Goal: Information Seeking & Learning: Understand process/instructions

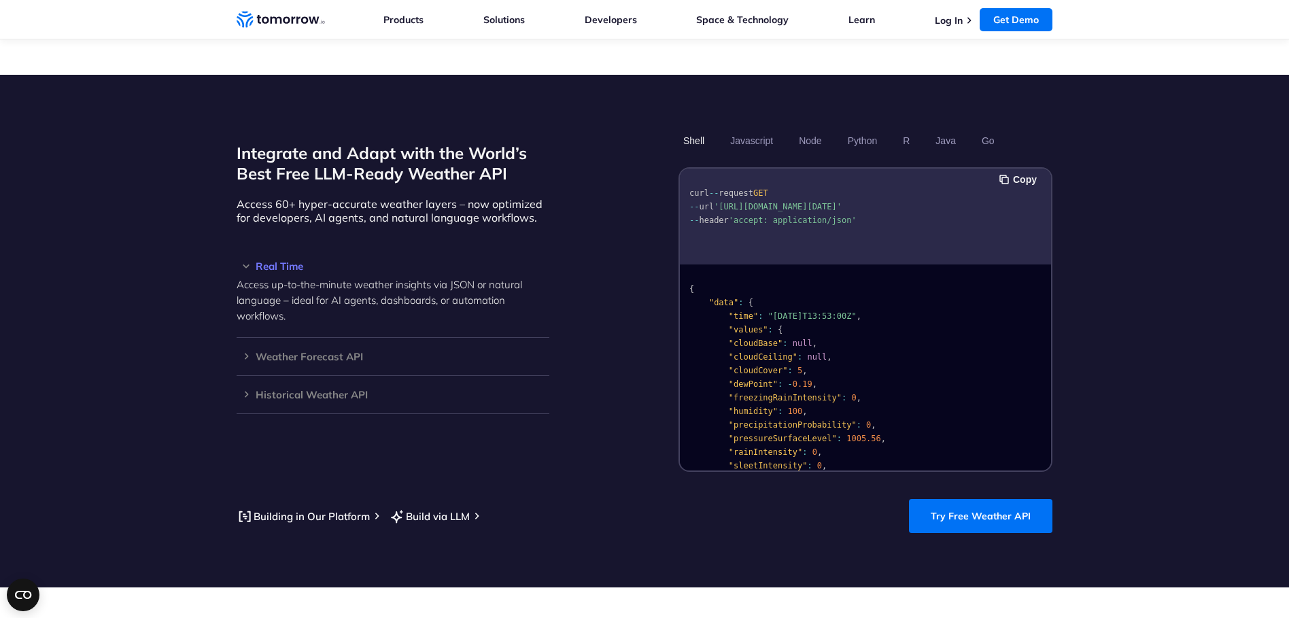
scroll to position [1088, 0]
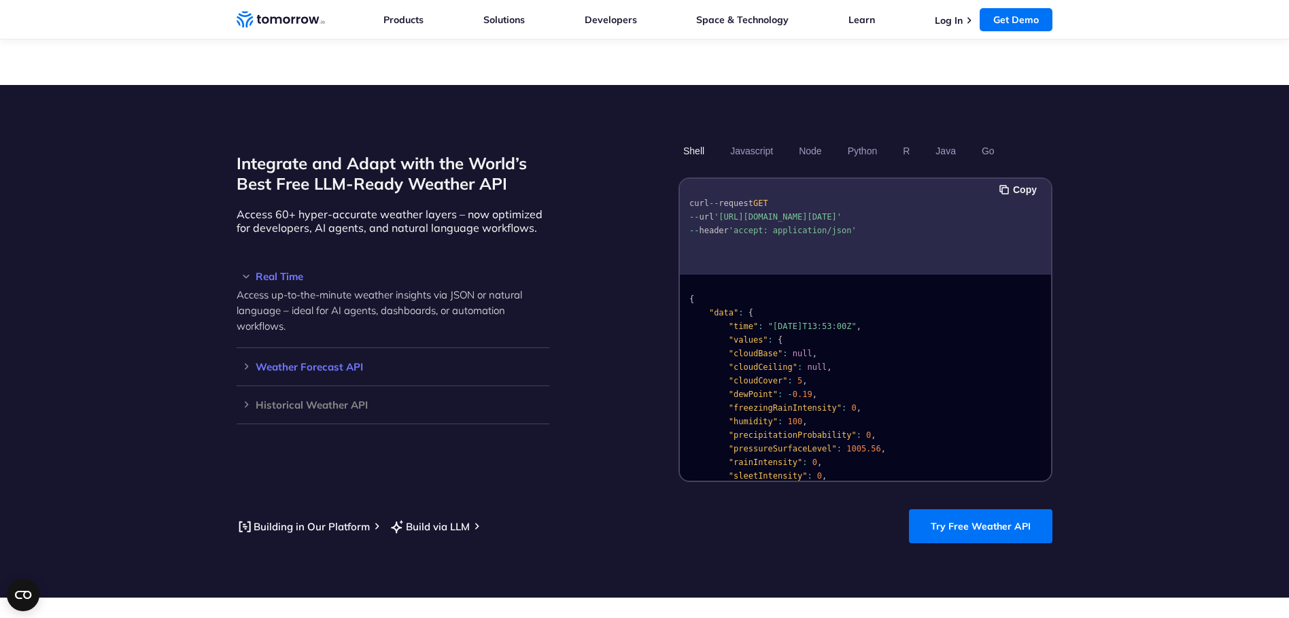
click at [239, 362] on h3 "Weather Forecast API" at bounding box center [393, 367] width 313 height 10
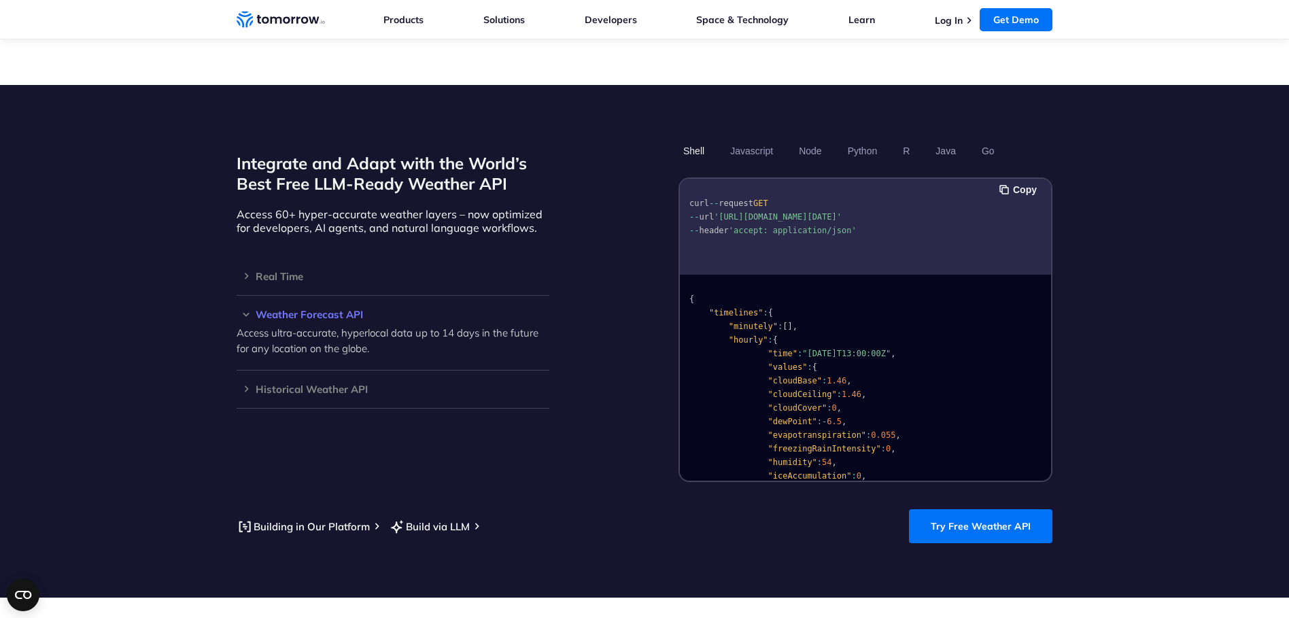
drag, startPoint x: 718, startPoint y: 202, endPoint x: 809, endPoint y: 213, distance: 91.8
click at [809, 213] on span "'[URL][DOMAIN_NAME][DATE]'" at bounding box center [778, 217] width 128 height 10
copy span "'[URL][DOMAIN_NAME][DATE]"
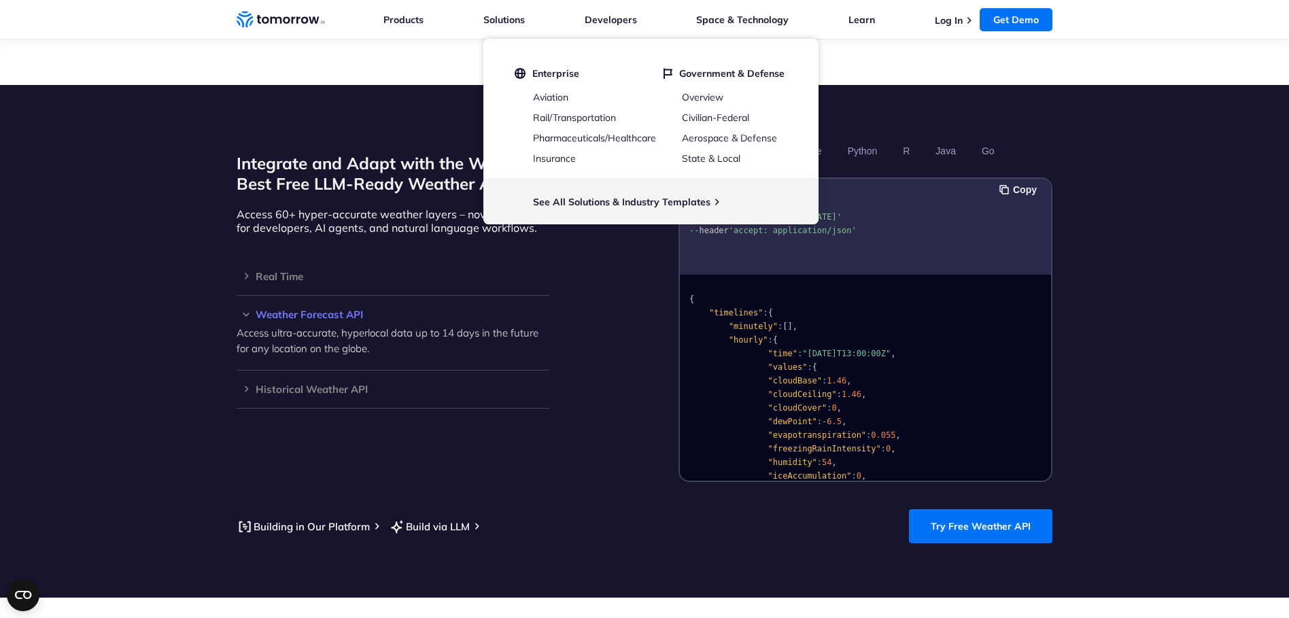
click at [869, 222] on pre "curl -- request GET -- url '[URL][DOMAIN_NAME][DATE]' -- header 'accept: applic…" at bounding box center [865, 214] width 371 height 62
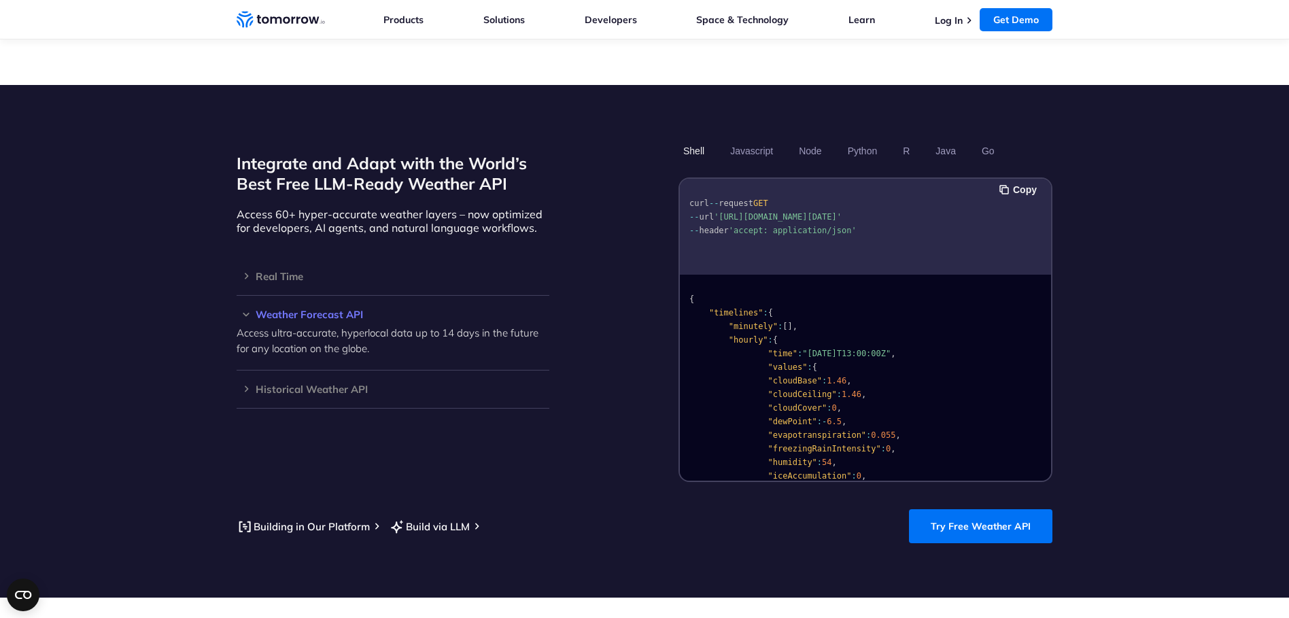
drag, startPoint x: 723, startPoint y: 201, endPoint x: 810, endPoint y: 212, distance: 88.4
click at [810, 212] on span "'[URL][DOMAIN_NAME][DATE]'" at bounding box center [778, 217] width 128 height 10
copy span "[URL][DOMAIN_NAME][DATE]"
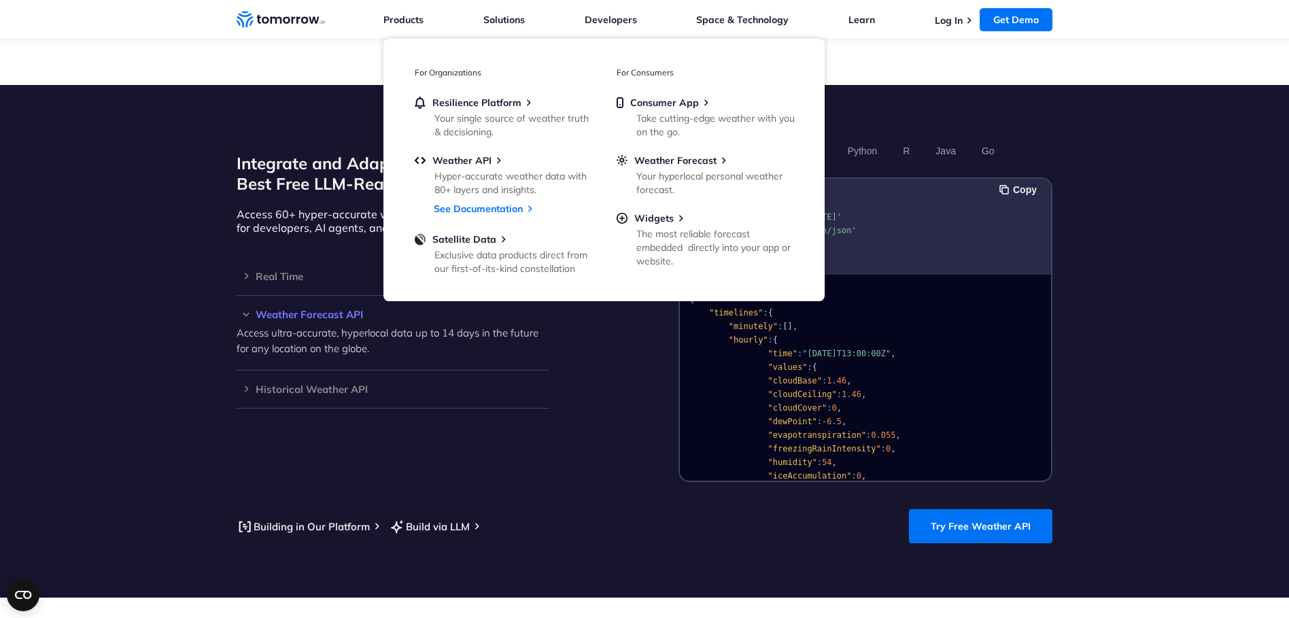
click at [1138, 307] on section "Integrate and Adapt with the World’s Best Free LLM-Ready Weather API Access 60+…" at bounding box center [644, 341] width 1289 height 512
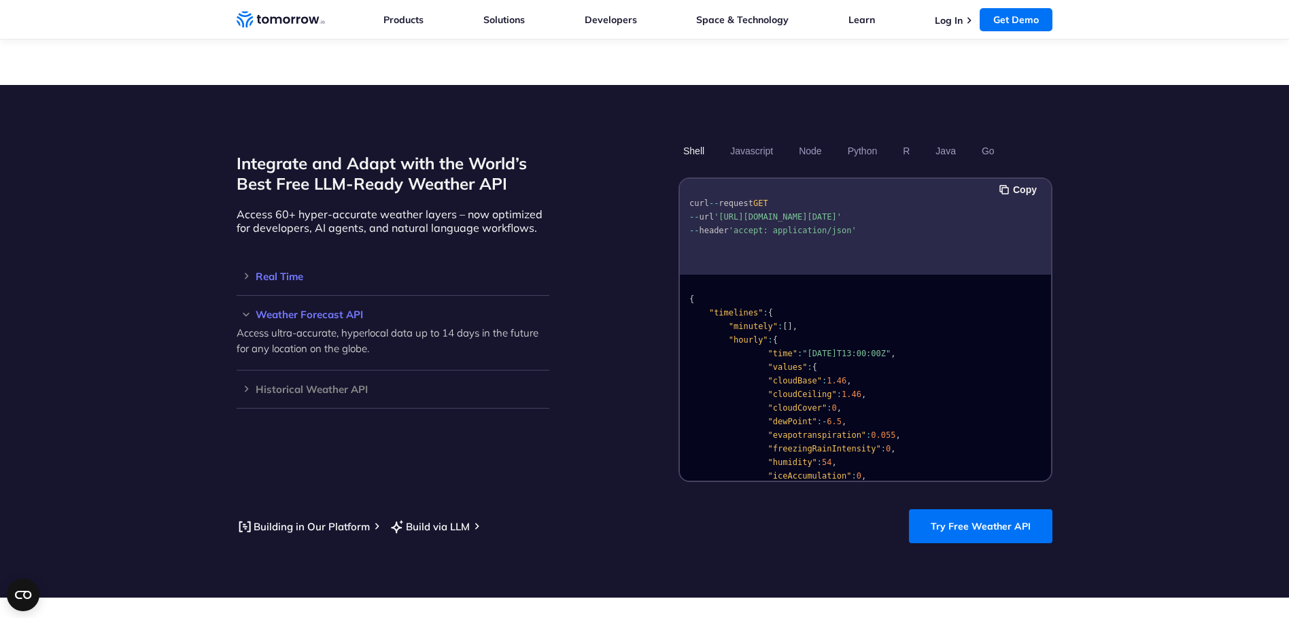
click at [273, 271] on h3 "Real Time" at bounding box center [393, 276] width 313 height 10
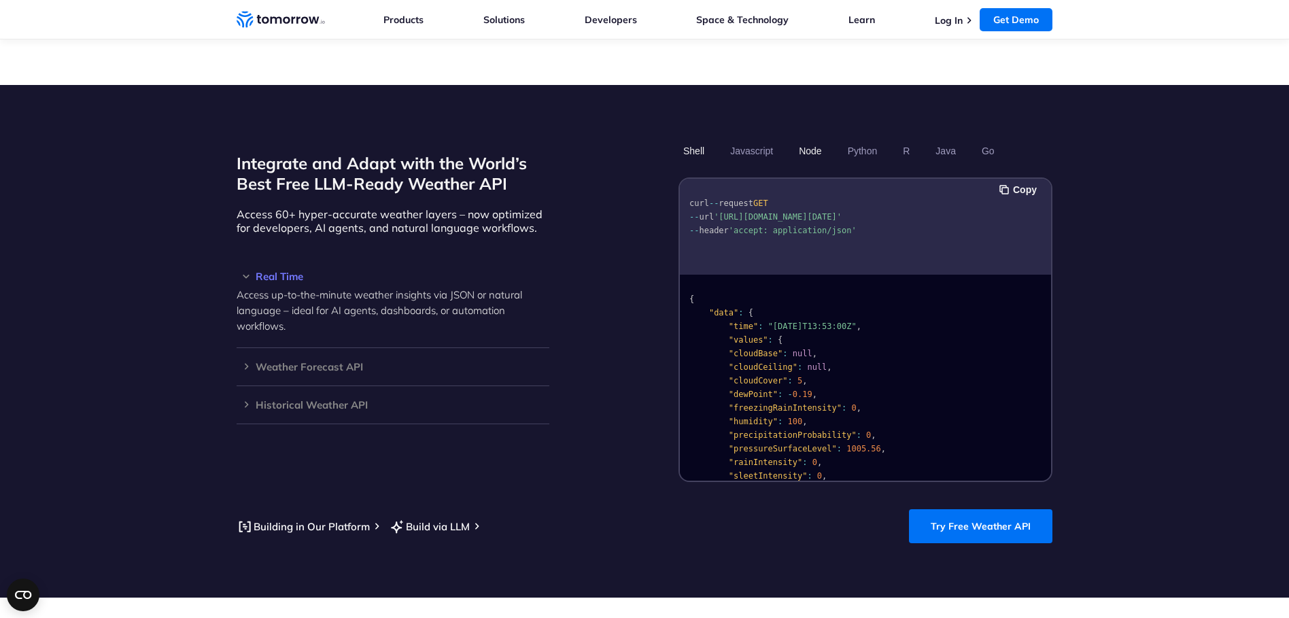
click at [816, 139] on button "Node" at bounding box center [810, 150] width 32 height 23
click at [862, 143] on button "Python" at bounding box center [862, 150] width 39 height 23
click at [909, 139] on button "R" at bounding box center [906, 150] width 16 height 23
click at [950, 139] on button "Java" at bounding box center [945, 150] width 30 height 23
click at [984, 139] on button "Go" at bounding box center [988, 150] width 22 height 23
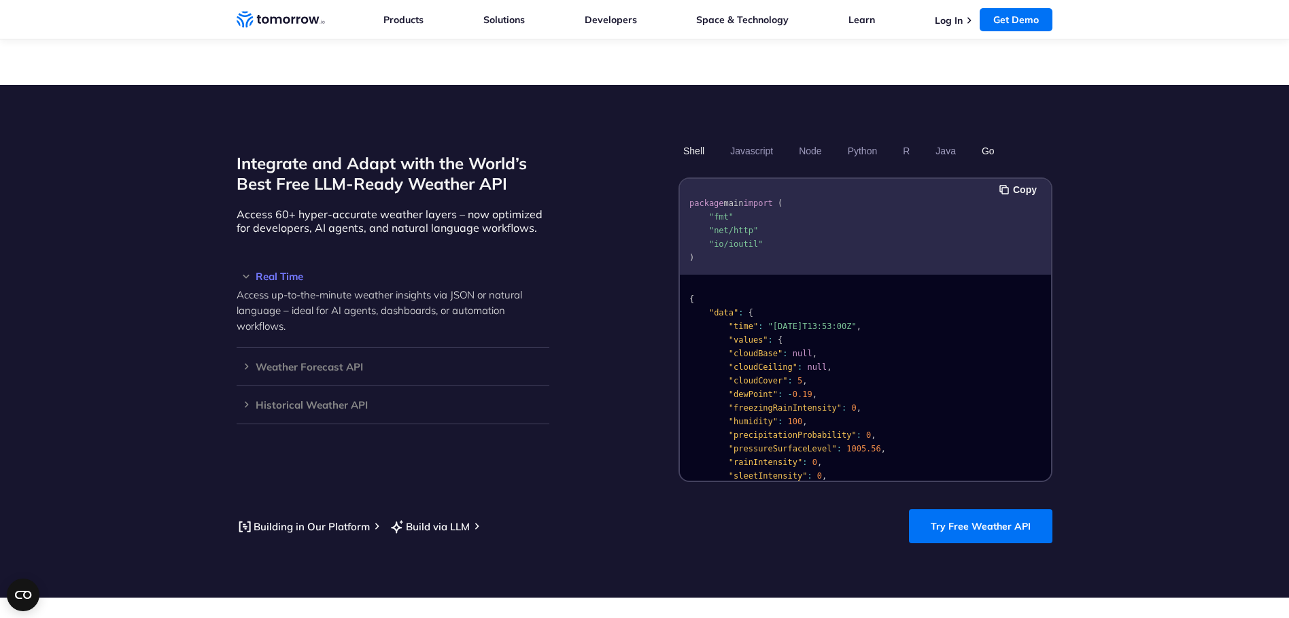
click at [693, 140] on button "Shell" at bounding box center [693, 150] width 31 height 23
click at [285, 362] on h3 "Weather Forecast API" at bounding box center [393, 367] width 313 height 10
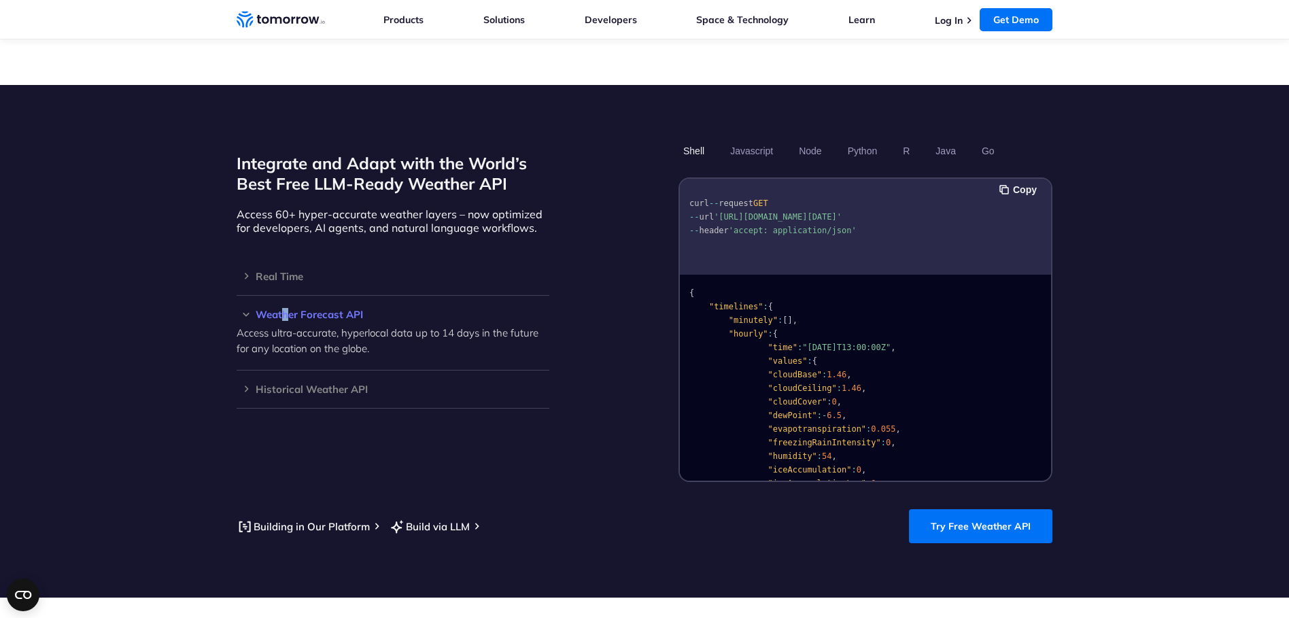
scroll to position [0, 0]
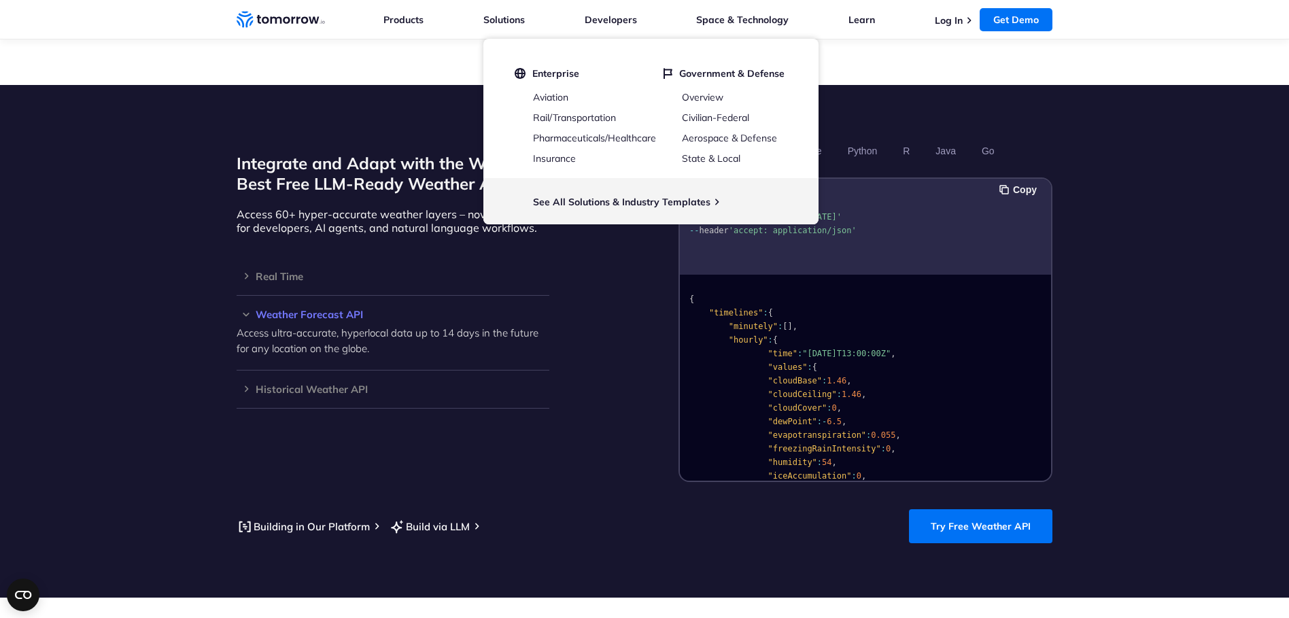
click at [930, 226] on pre "curl -- request GET -- url '[URL][DOMAIN_NAME][DATE]' -- header 'accept: applic…" at bounding box center [865, 214] width 371 height 62
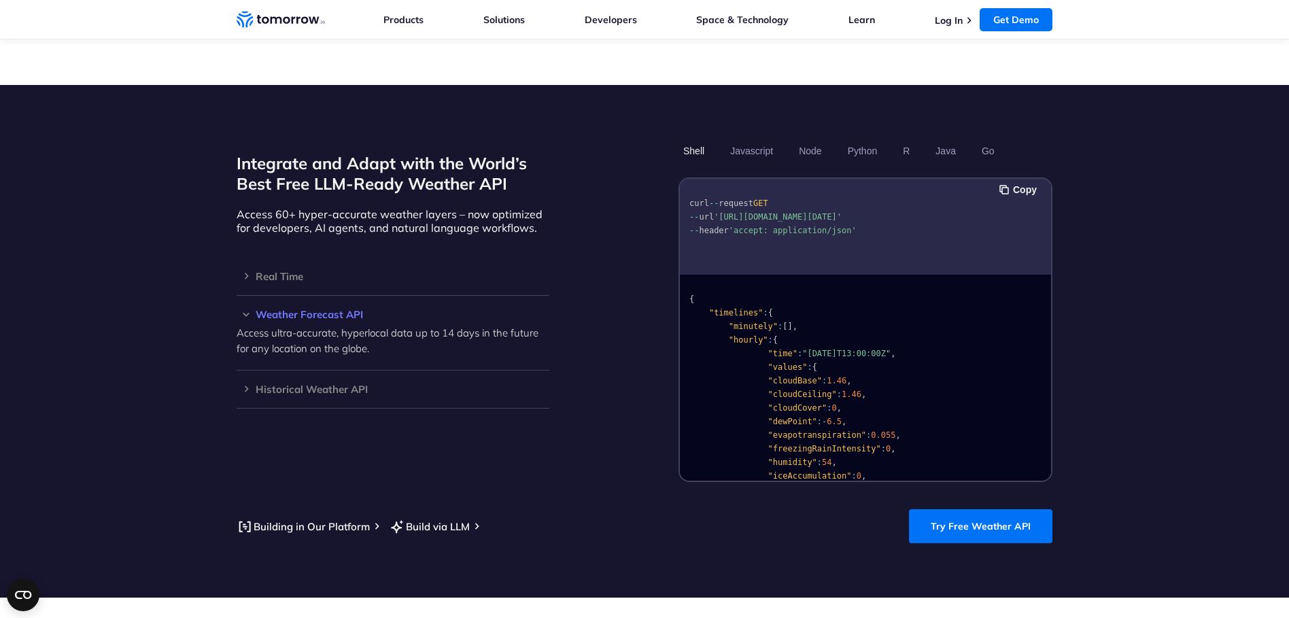
drag, startPoint x: 689, startPoint y: 215, endPoint x: 759, endPoint y: 213, distance: 70.0
click at [759, 213] on span "'[URL][DOMAIN_NAME][DATE]'" at bounding box center [778, 217] width 128 height 10
copy span "location=newyork"
